Goal: Transaction & Acquisition: Download file/media

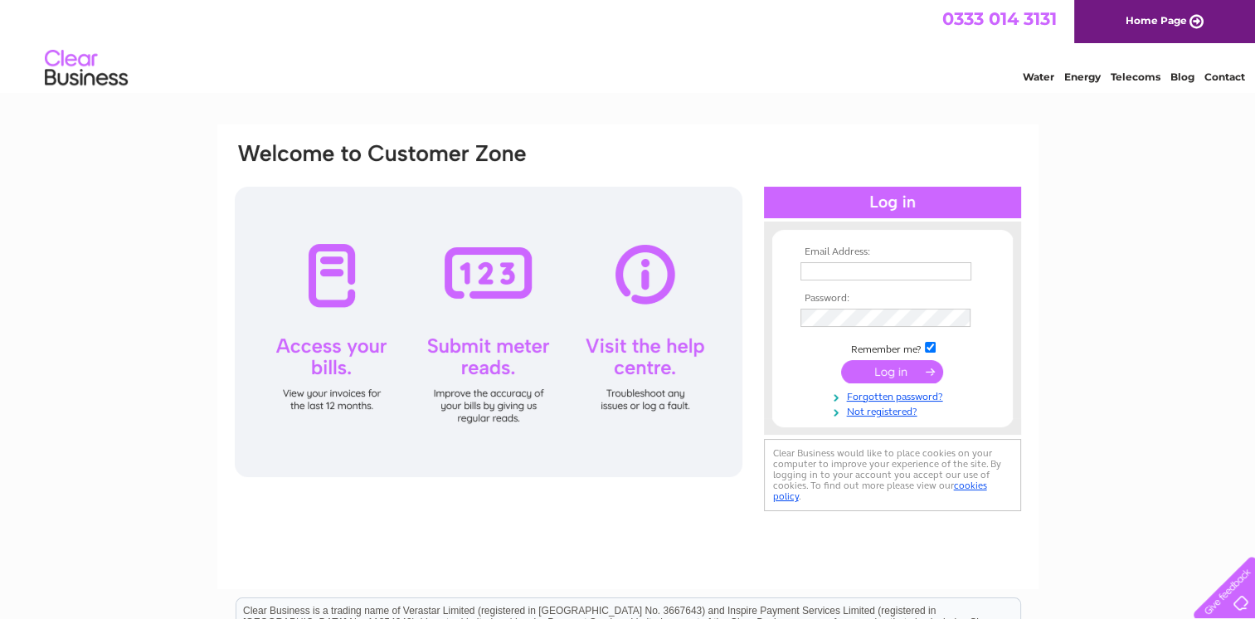
type input "mail@jdauld.co.uk"
click at [899, 378] on input "submit" at bounding box center [892, 371] width 102 height 23
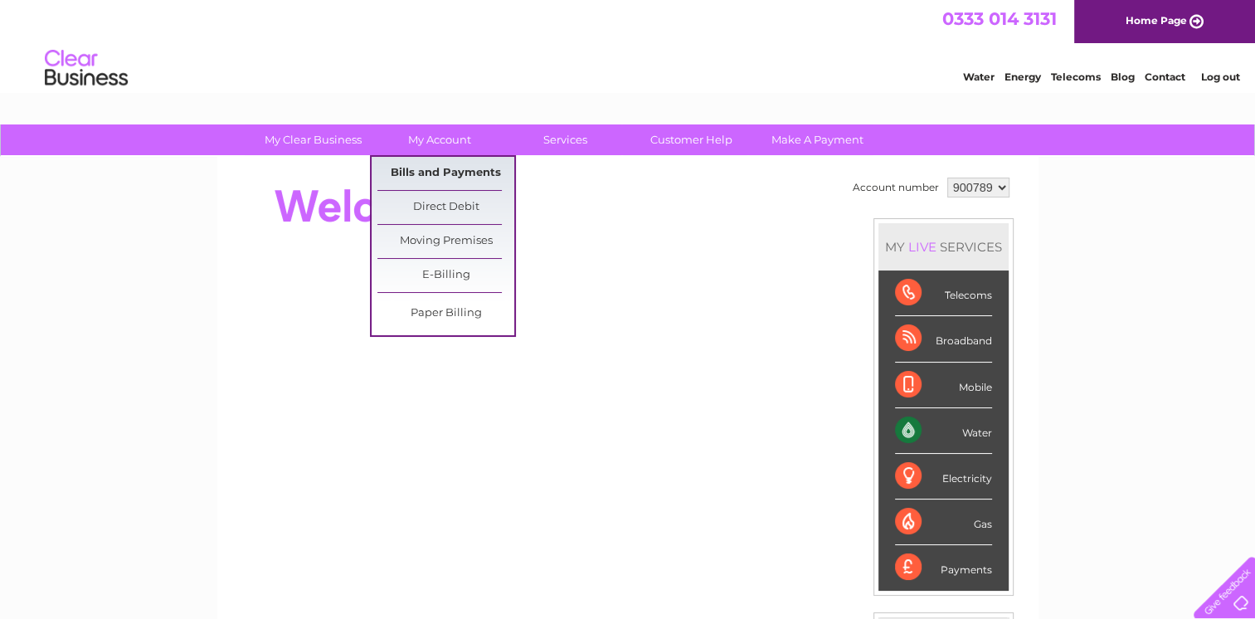
click at [448, 168] on link "Bills and Payments" at bounding box center [446, 173] width 137 height 33
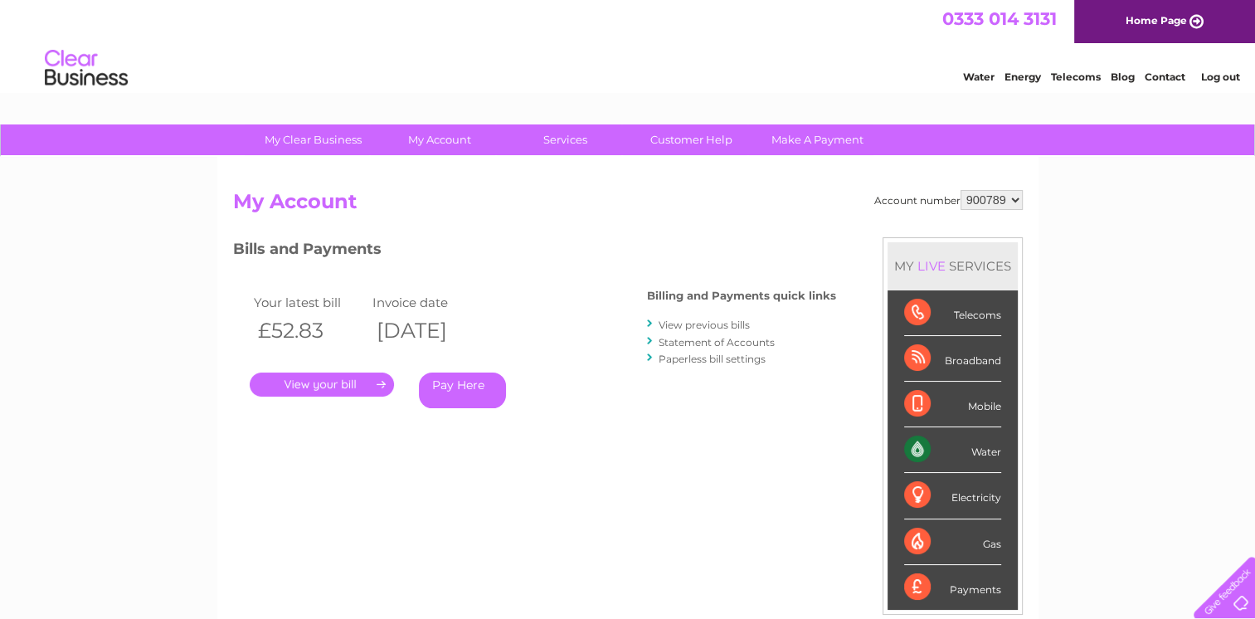
click at [698, 321] on link "View previous bills" at bounding box center [704, 325] width 91 height 12
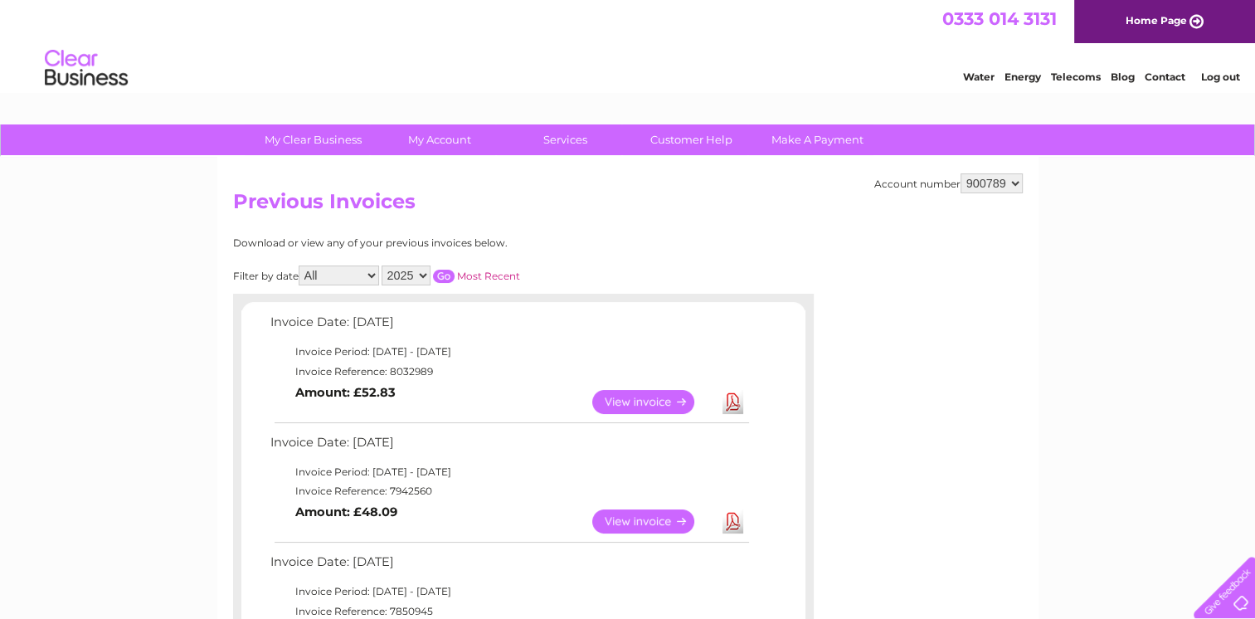
click at [728, 398] on link "Download" at bounding box center [733, 402] width 21 height 24
click at [1017, 184] on select "900789 938316" at bounding box center [992, 183] width 62 height 20
select select "938316"
click at [961, 173] on select "900789 938316" at bounding box center [992, 183] width 62 height 20
click at [727, 407] on link "Download" at bounding box center [733, 402] width 21 height 24
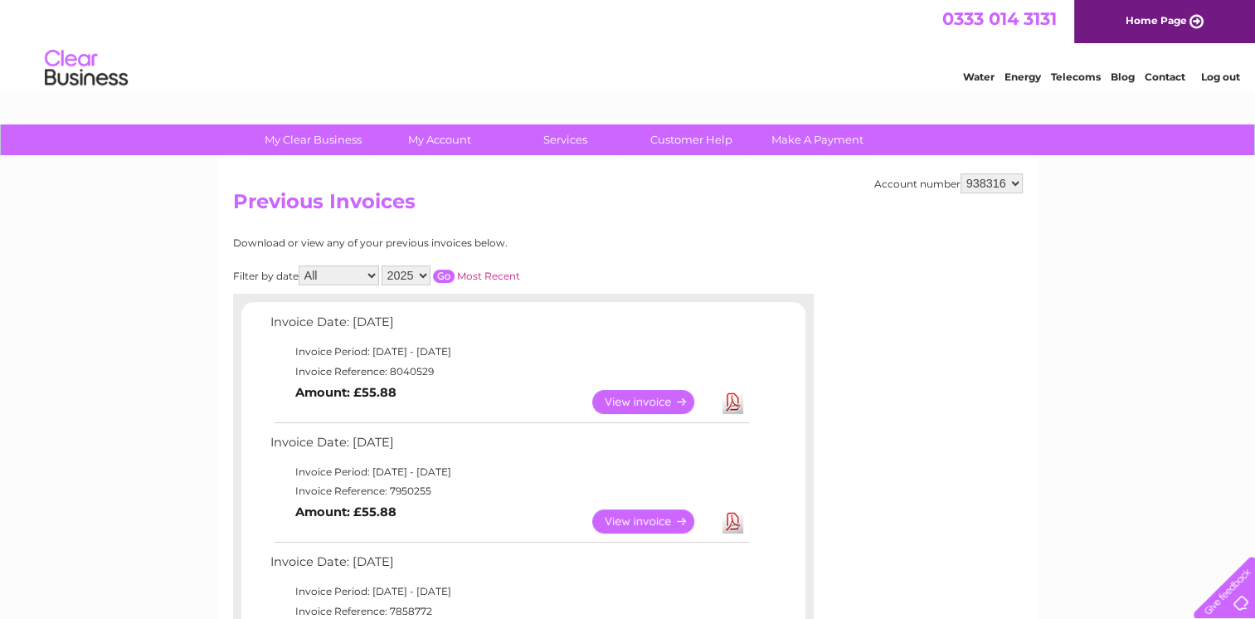
click at [1220, 73] on link "Log out" at bounding box center [1220, 77] width 39 height 12
